Goal: Register for event/course

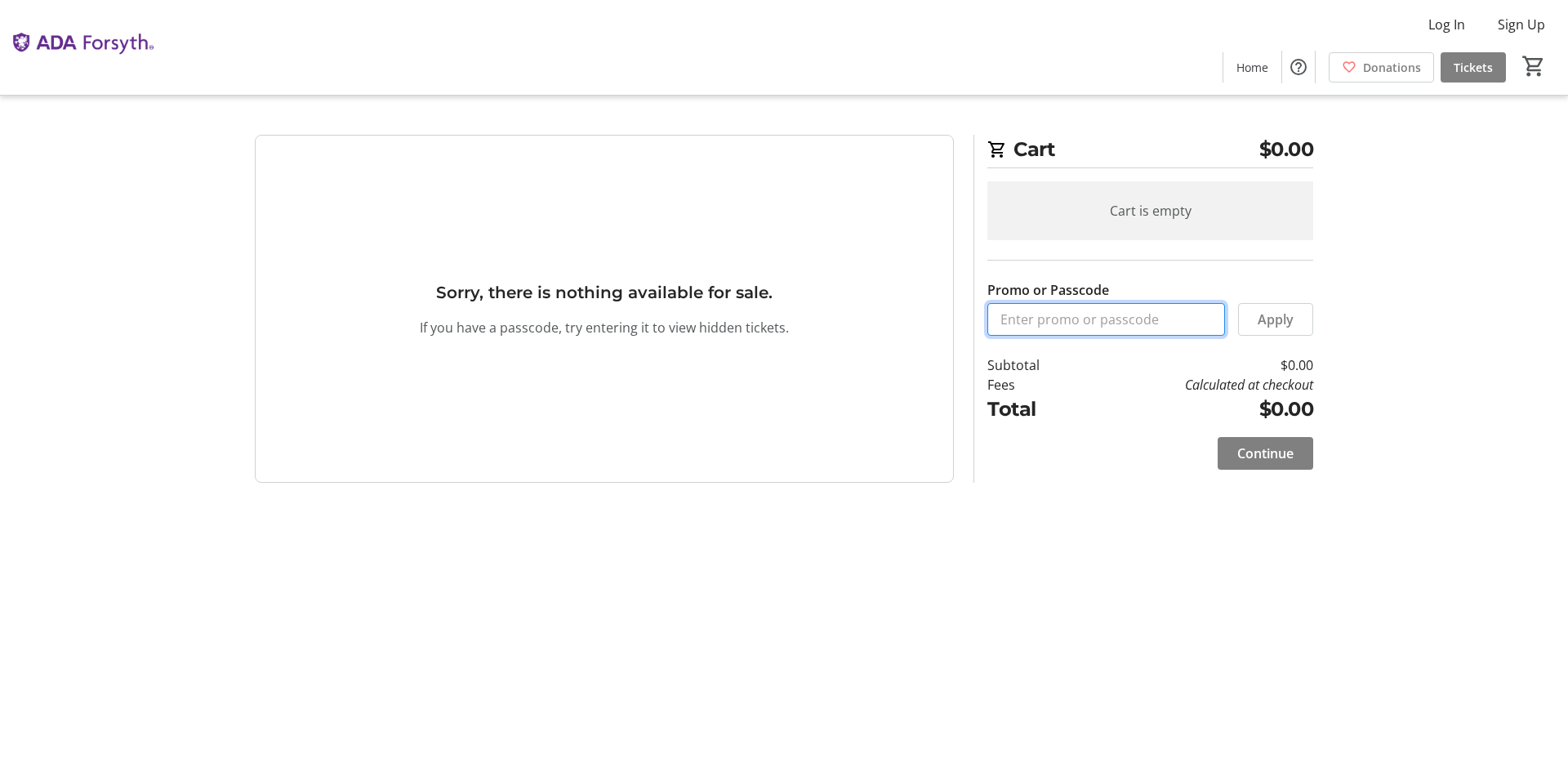
click at [1078, 331] on input "Promo or Passcode" at bounding box center [1106, 319] width 237 height 33
type input "ORALHEALTH2025"
click at [1309, 327] on span at bounding box center [1276, 319] width 74 height 39
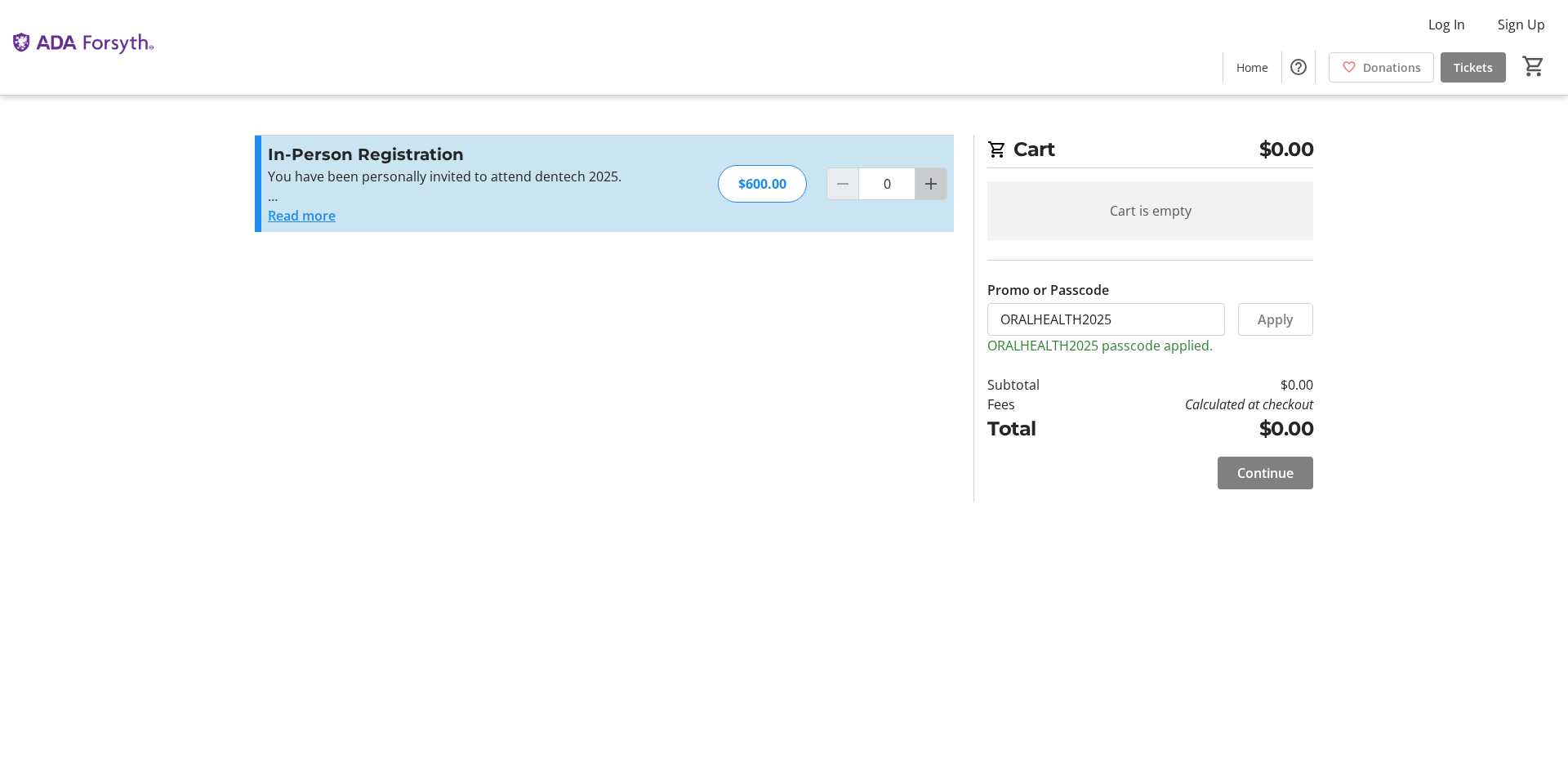
click at [937, 183] on mat-icon "Increment by one" at bounding box center [932, 184] width 20 height 20
type input "1"
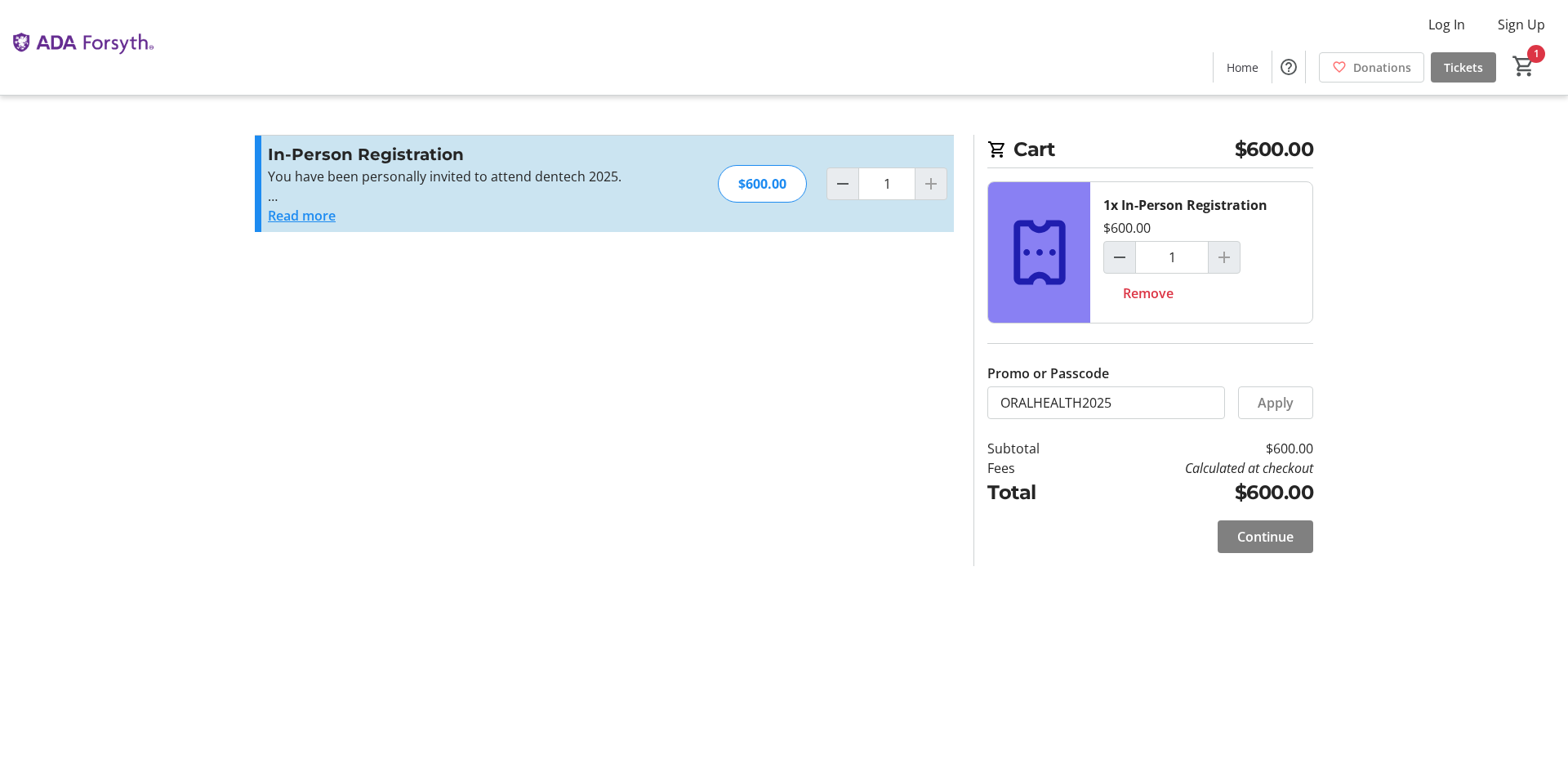
click at [293, 219] on button "Read more" at bounding box center [302, 215] width 68 height 20
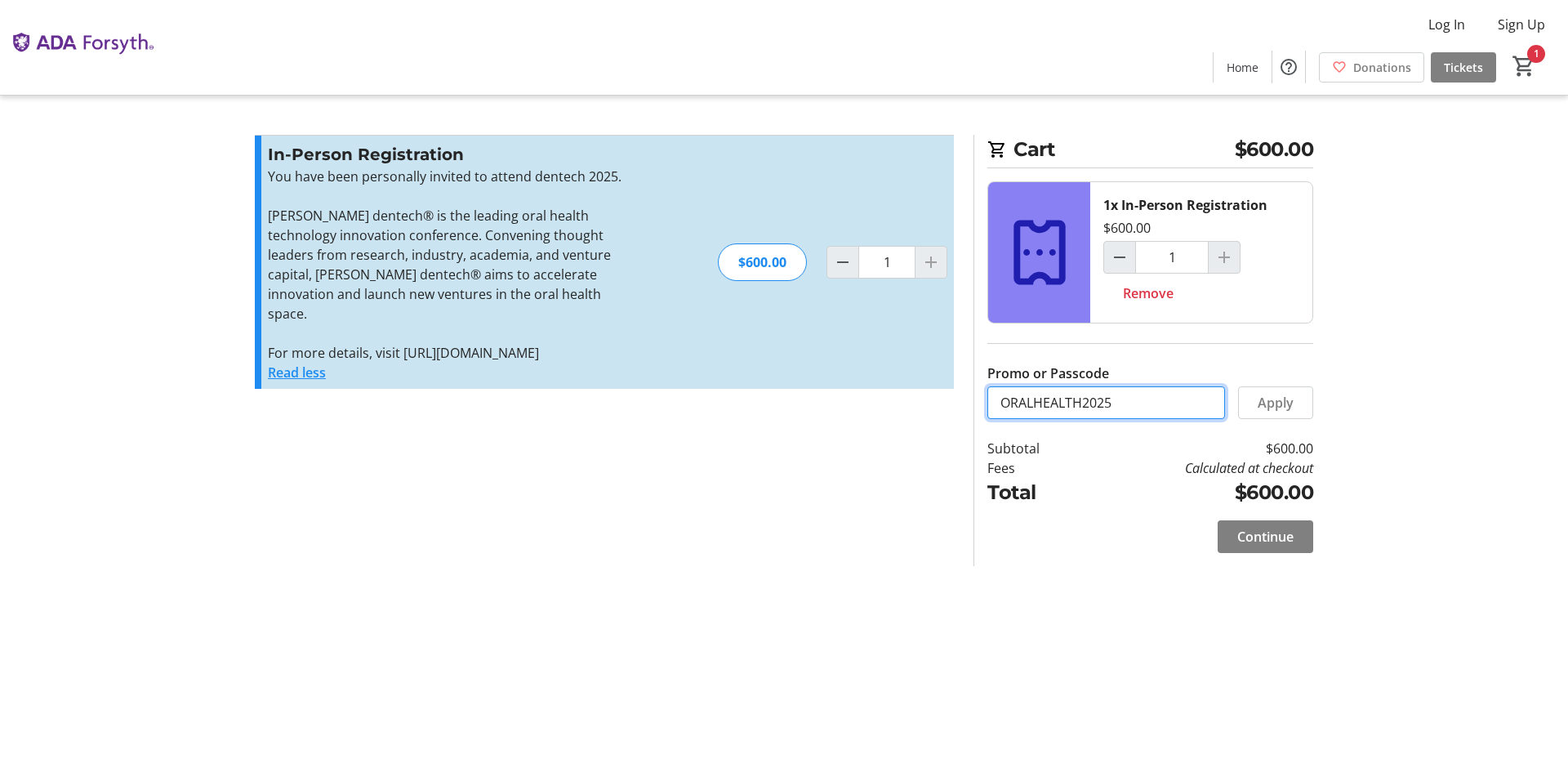
drag, startPoint x: 1023, startPoint y: 377, endPoint x: 521, endPoint y: 326, distance: 504.6
click at [521, 326] on div "Promo or Passcode Apply In-Person Registration You have been personally invited…" at bounding box center [784, 350] width 1078 height 431
type input "p"
type input "PITCH25"
click at [1277, 408] on span "Apply" at bounding box center [1276, 403] width 36 height 20
